Goal: Find specific page/section

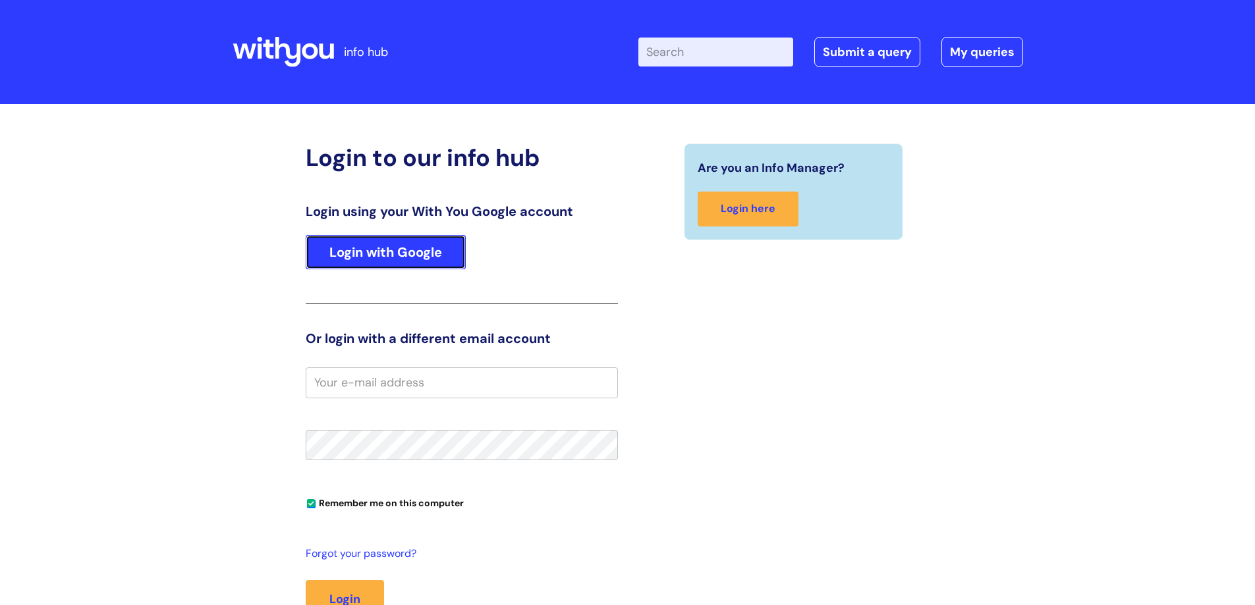
click at [348, 255] on link "Login with Google" at bounding box center [386, 252] width 160 height 34
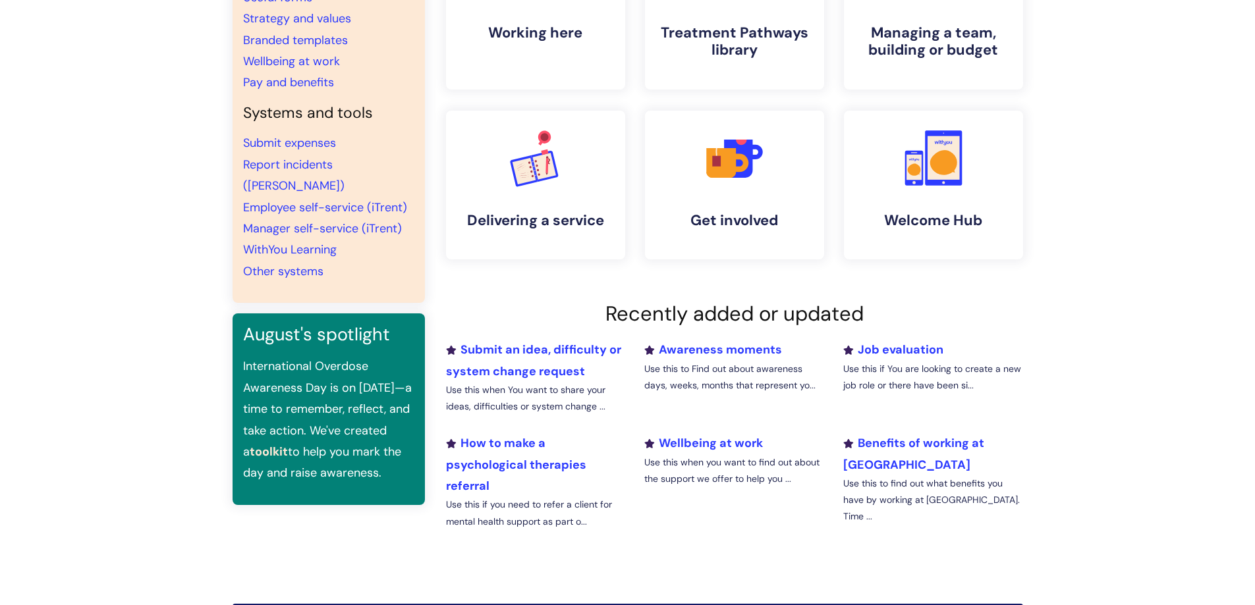
scroll to position [198, 0]
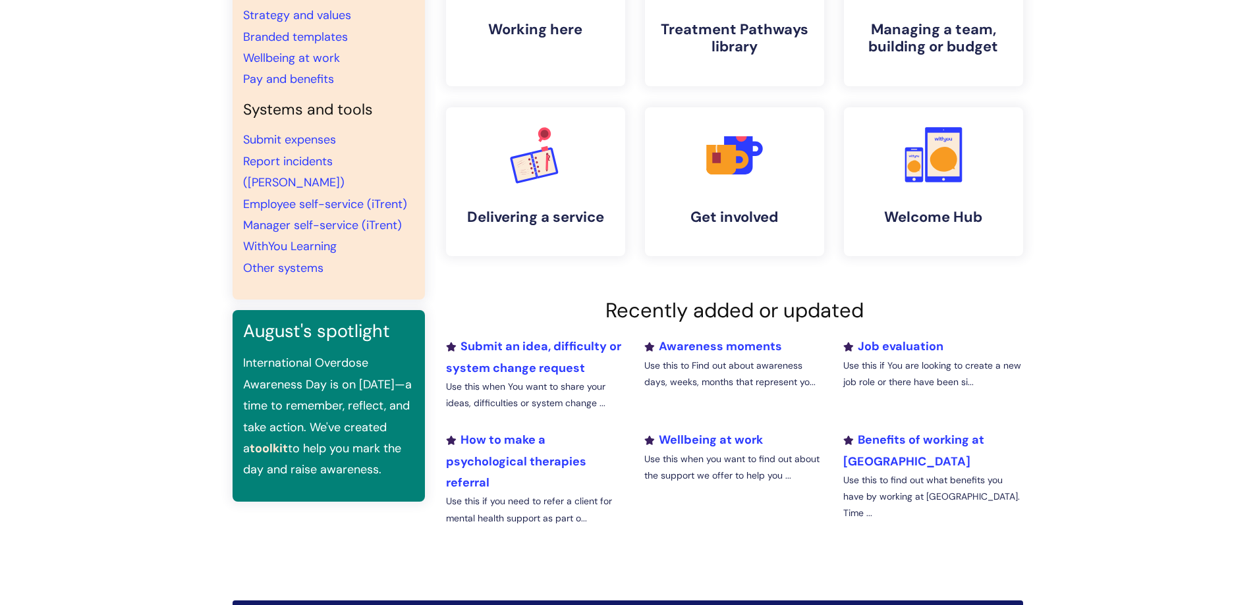
click at [273, 215] on li "Manager self-service (iTrent)" at bounding box center [328, 225] width 171 height 21
click at [273, 238] on link "WithYou Learning" at bounding box center [290, 246] width 94 height 16
